Goal: Information Seeking & Learning: Understand process/instructions

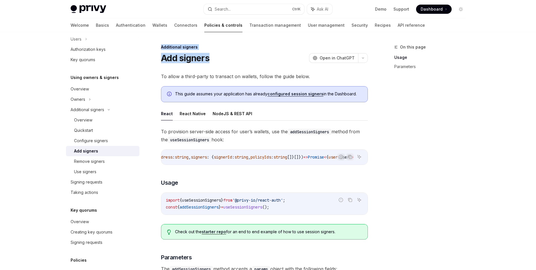
scroll to position [0, 104]
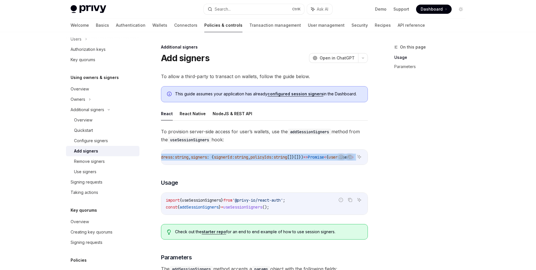
drag, startPoint x: 316, startPoint y: 161, endPoint x: 291, endPoint y: 154, distance: 25.8
click at [297, 152] on div "addSessionSigners : async ({ address : string , signers : { signerId : string ,…" at bounding box center [264, 156] width 206 height 15
click at [287, 157] on span "[]}[]})" at bounding box center [295, 156] width 16 height 5
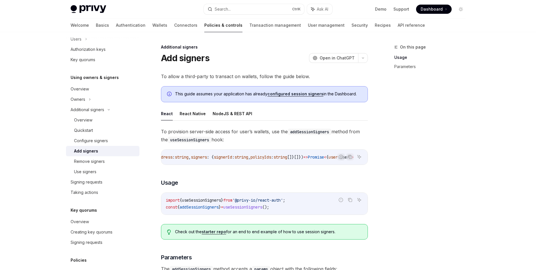
click at [268, 164] on div "Report incorrect code Copy Ask AI addSessionSigners : async ({ address : string…" at bounding box center [264, 156] width 207 height 15
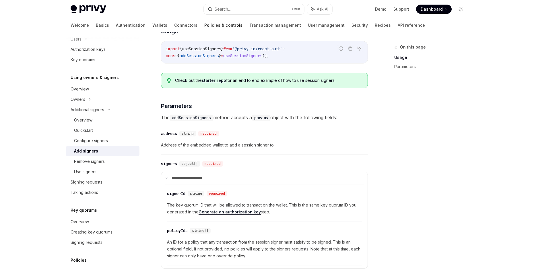
scroll to position [131, 0]
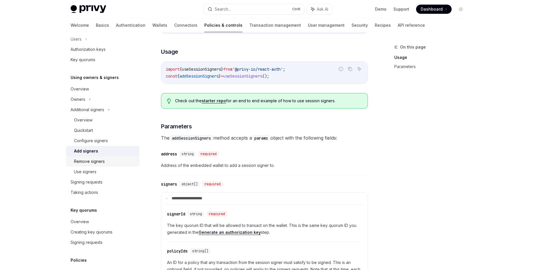
click at [105, 161] on div "Remove signers" at bounding box center [105, 161] width 62 height 7
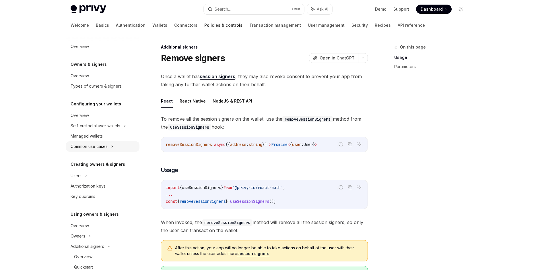
scroll to position [172, 0]
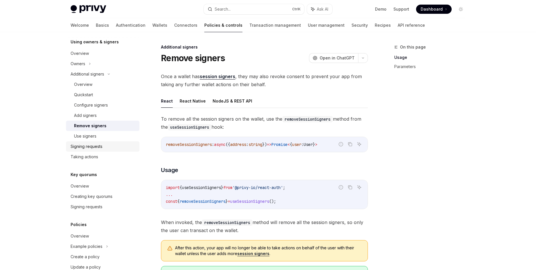
click at [112, 141] on link "Signing requests" at bounding box center [102, 146] width 73 height 10
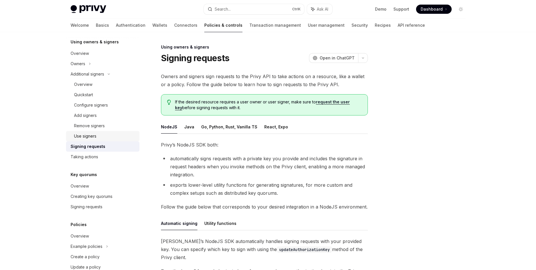
click at [114, 137] on div "Use signers" at bounding box center [105, 136] width 62 height 7
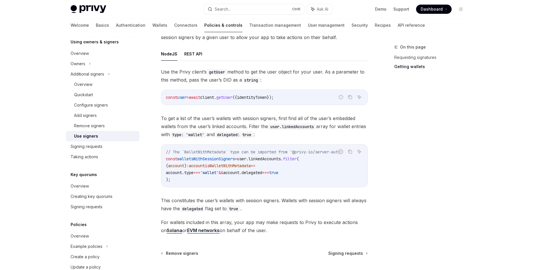
scroll to position [229, 0]
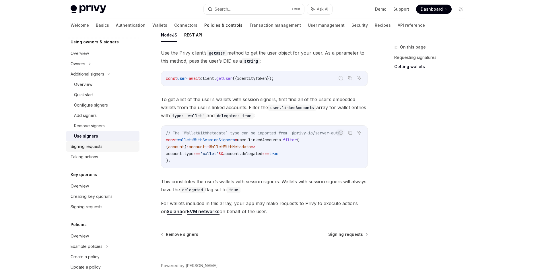
click at [116, 147] on div "Signing requests" at bounding box center [103, 146] width 65 height 7
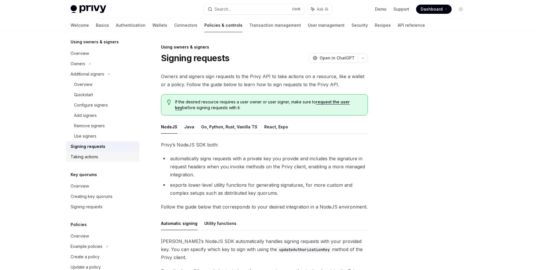
click at [116, 155] on div "Taking actions" at bounding box center [103, 156] width 65 height 7
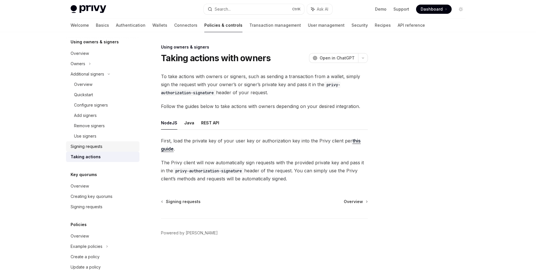
click at [117, 151] on link "Signing requests" at bounding box center [102, 146] width 73 height 10
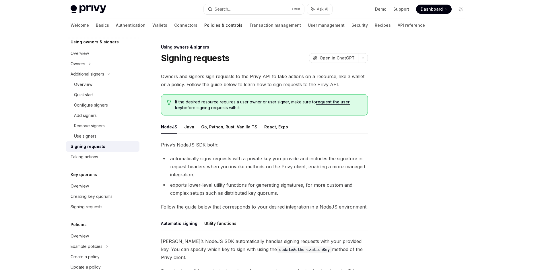
click at [114, 168] on div "Overview Owners & signers Overview Types of owners & signers Configuring your w…" at bounding box center [102, 75] width 73 height 413
click at [122, 149] on div "Signing requests" at bounding box center [103, 146] width 65 height 7
click at [127, 131] on link "Use signers" at bounding box center [102, 136] width 73 height 10
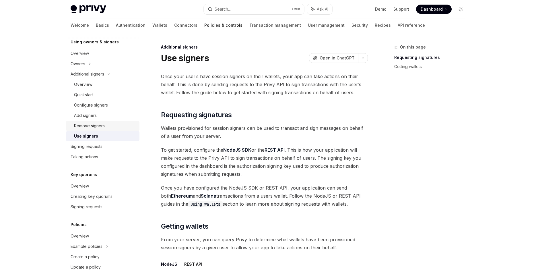
click at [134, 123] on div "Remove signers" at bounding box center [105, 125] width 62 height 7
type textarea "*"
